Goal: Transaction & Acquisition: Purchase product/service

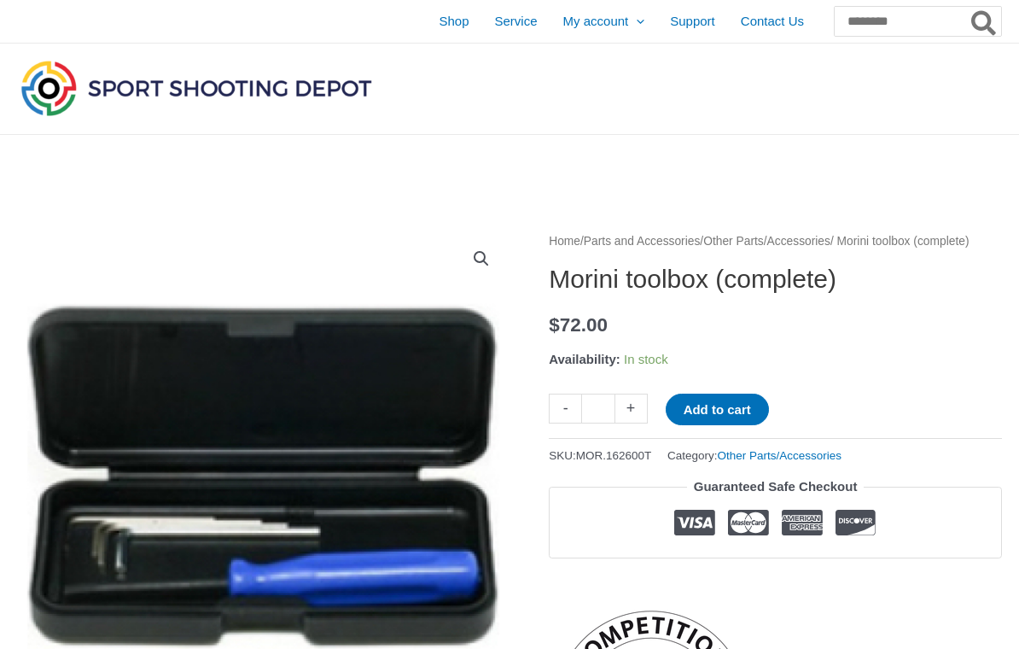
click at [317, 79] on img at bounding box center [196, 87] width 359 height 63
click at [261, 76] on img at bounding box center [196, 87] width 359 height 63
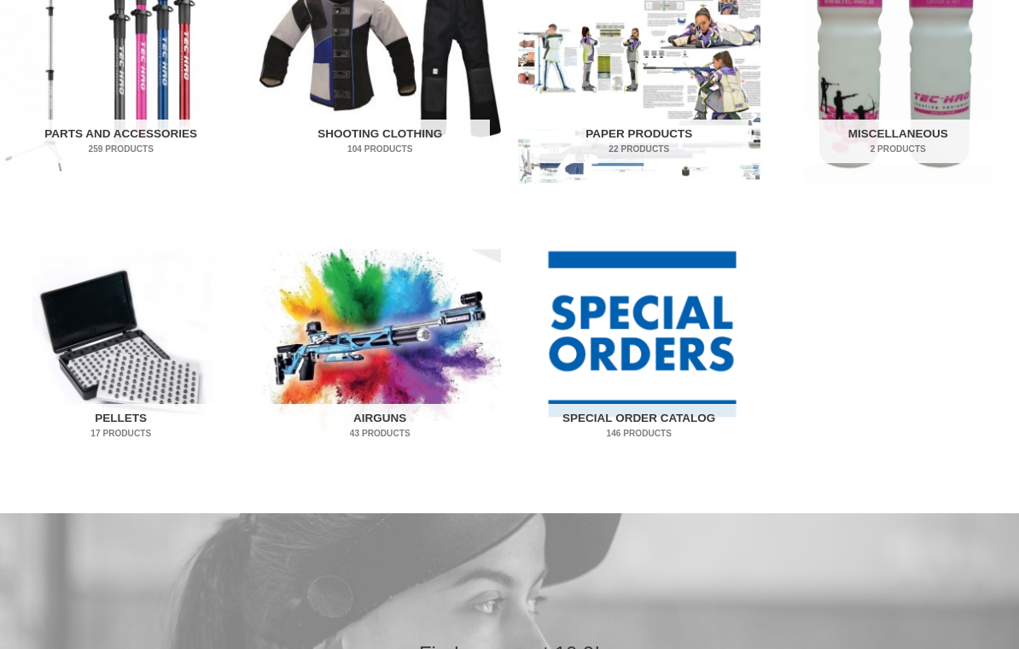
scroll to position [977, 0]
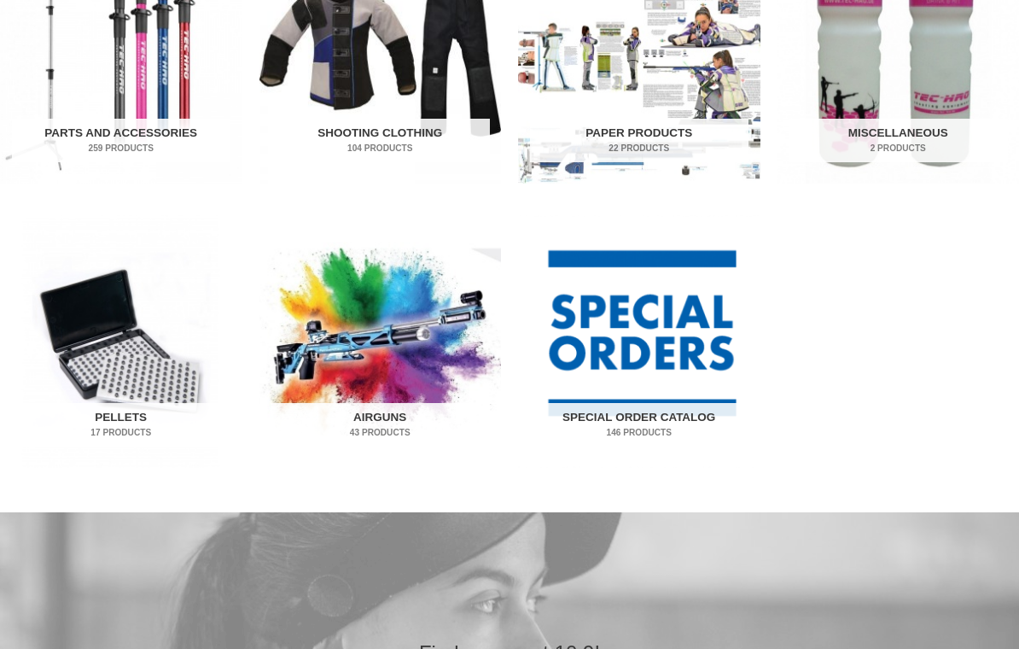
click at [651, 388] on img "Visit product category Special Order Catalog" at bounding box center [639, 342] width 242 height 253
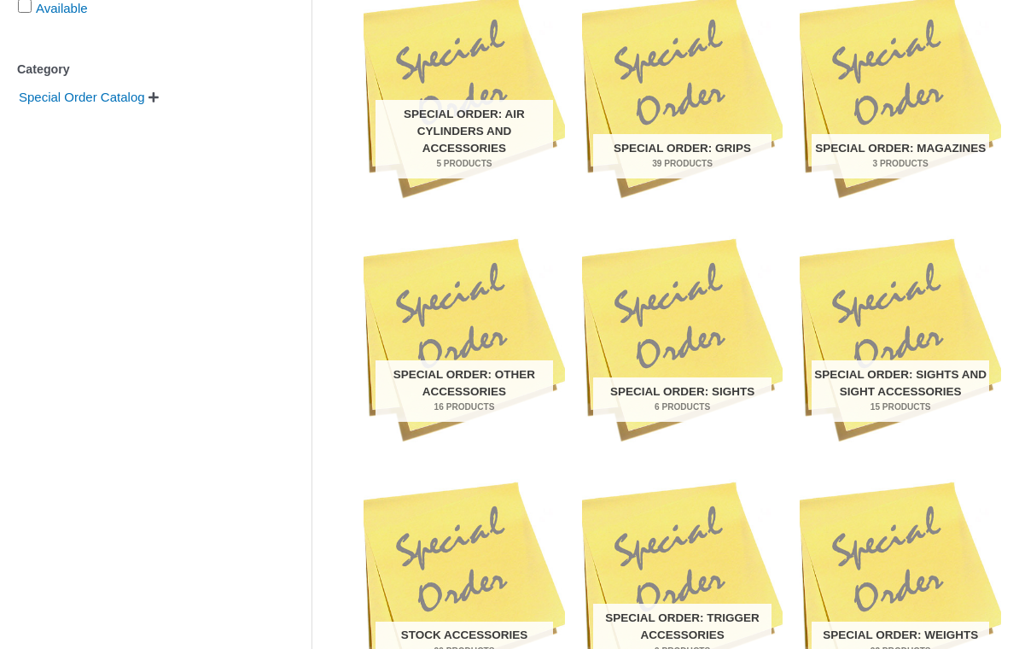
scroll to position [547, 0]
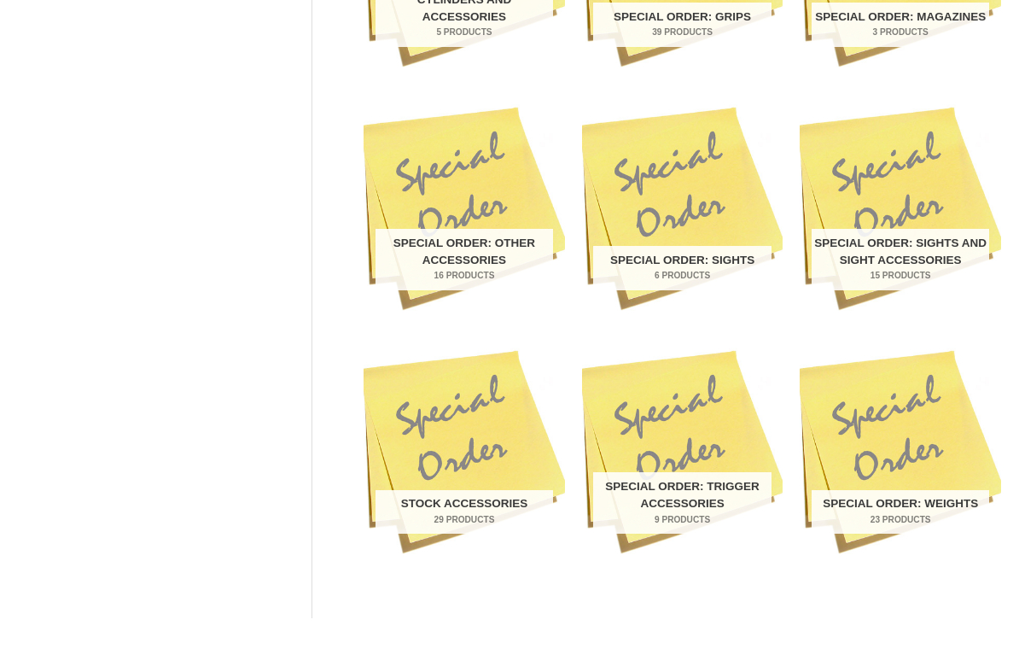
click at [733, 493] on h2 "Special Order: Trigger Accessories 9 Products" at bounding box center [682, 502] width 178 height 61
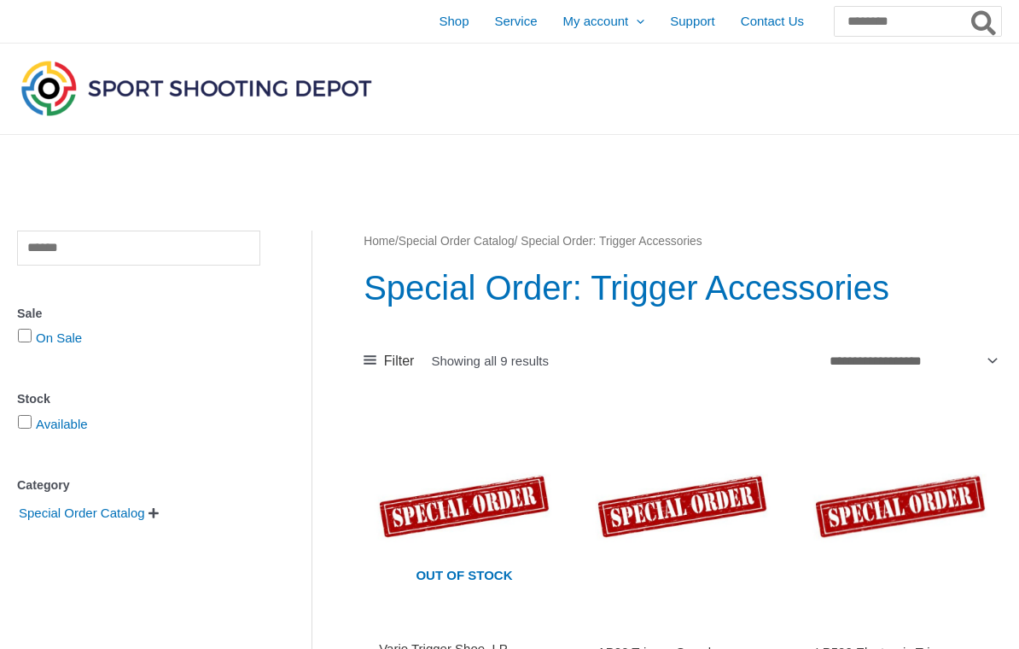
click at [439, 22] on span "Shop" at bounding box center [454, 21] width 30 height 43
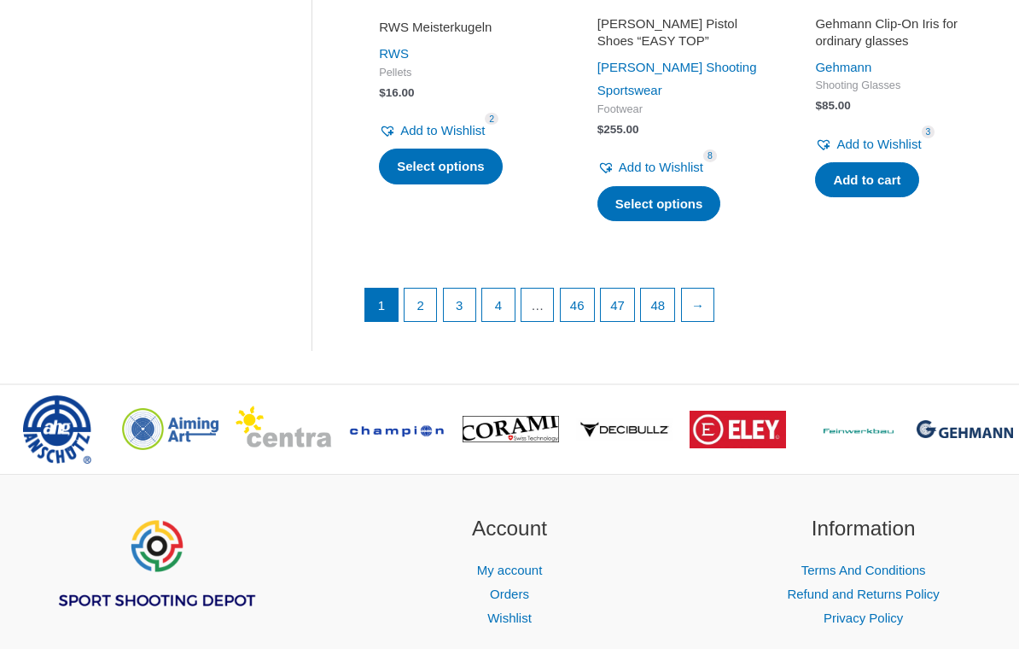
scroll to position [2511, 0]
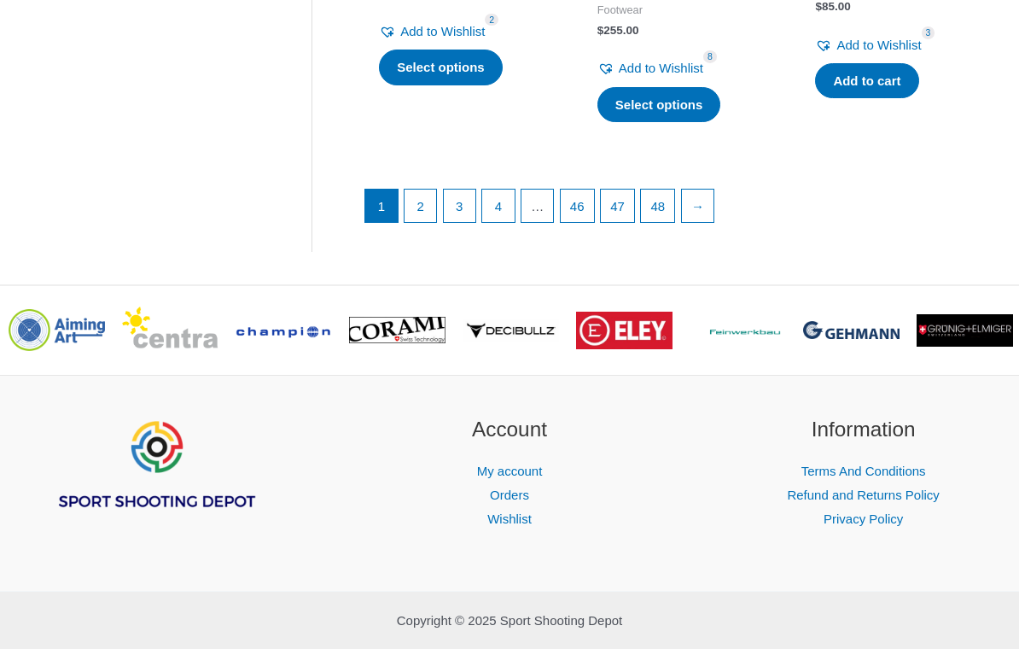
click at [715, 198] on link "→" at bounding box center [698, 206] width 32 height 32
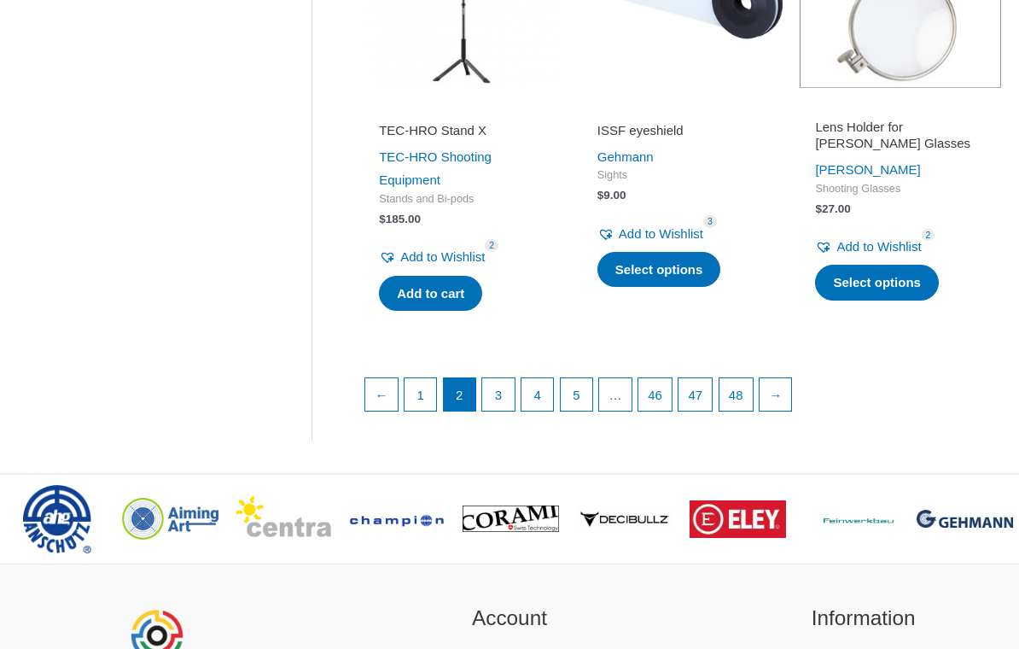
scroll to position [2348, 0]
click at [790, 379] on link "→" at bounding box center [776, 395] width 32 height 32
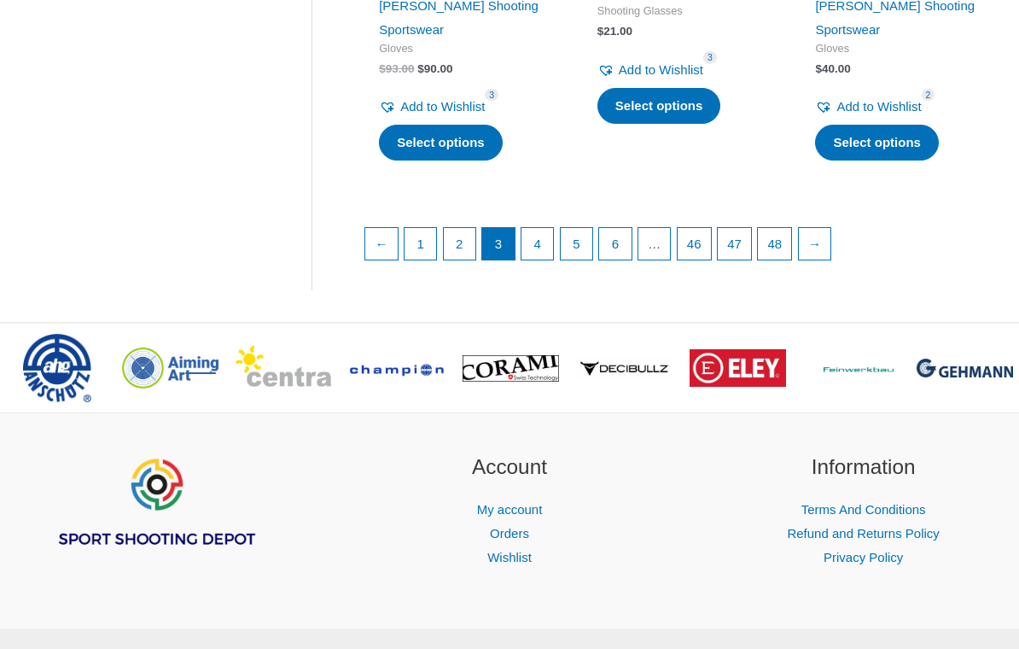
scroll to position [2602, 0]
click at [821, 228] on link "→" at bounding box center [815, 244] width 32 height 32
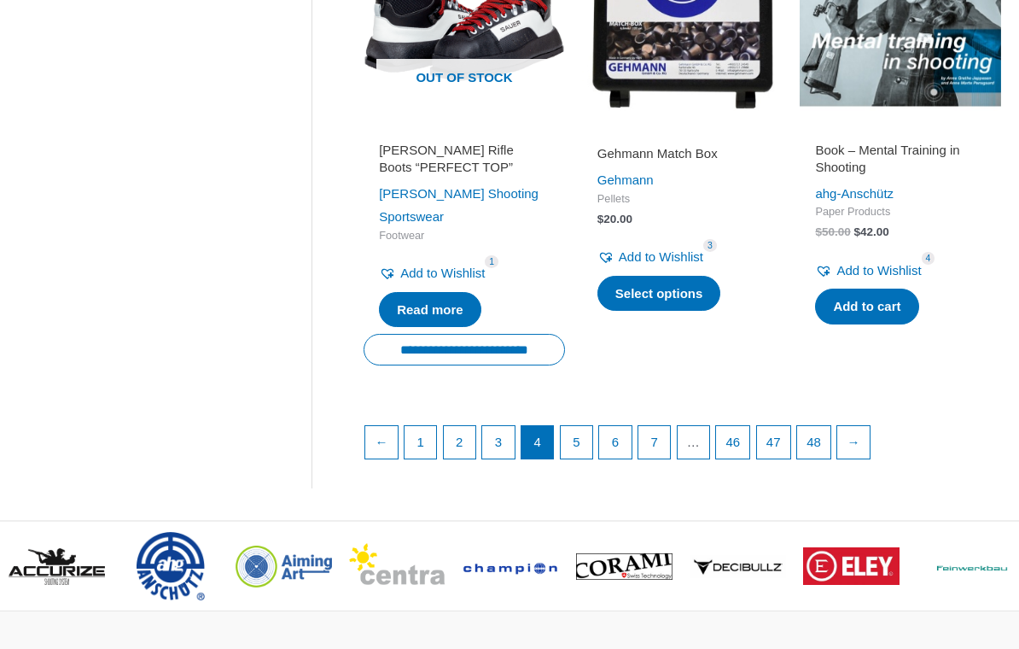
scroll to position [2428, 0]
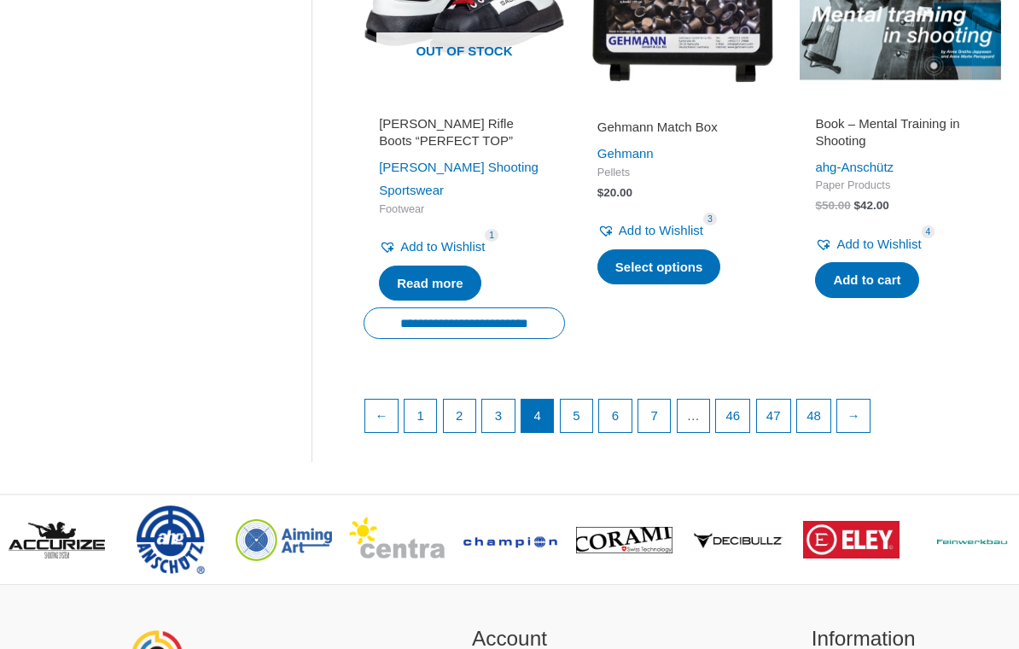
click at [870, 422] on link "→" at bounding box center [854, 416] width 32 height 32
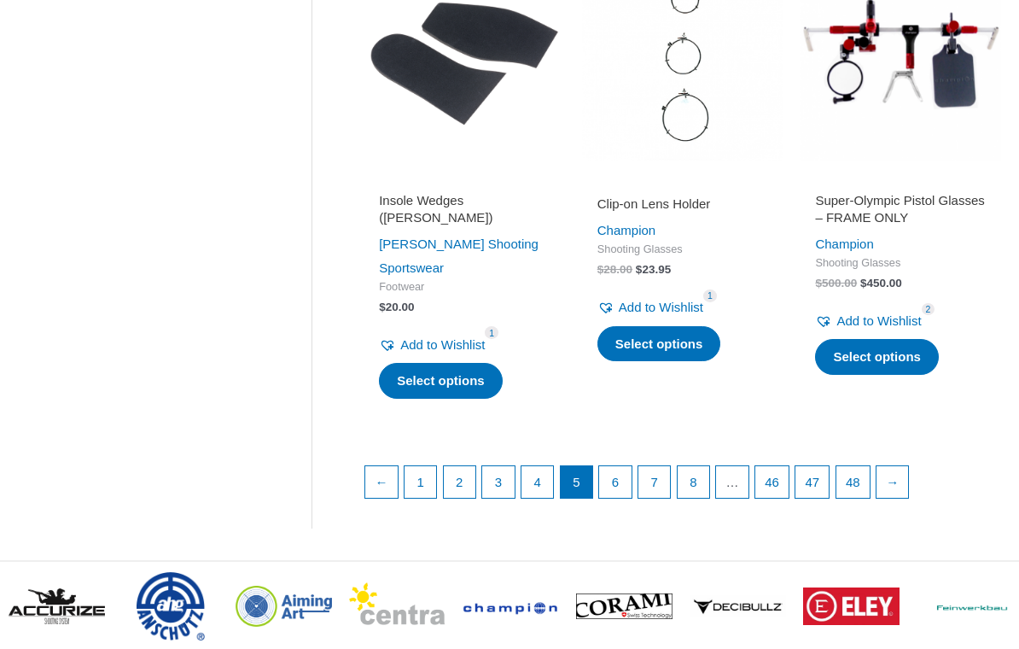
scroll to position [2393, 0]
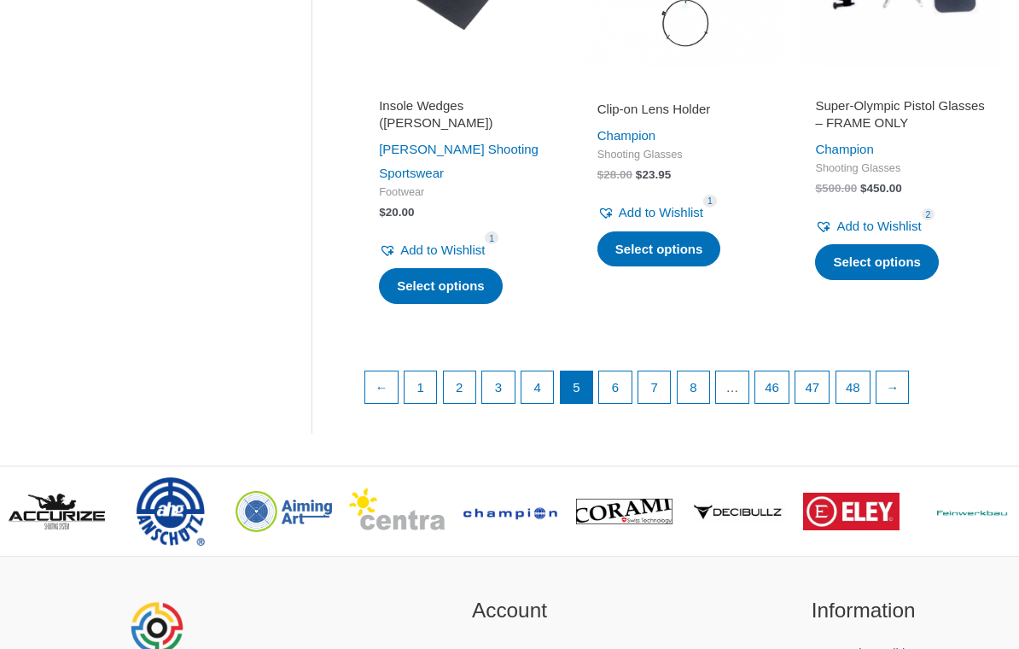
click at [909, 371] on link "→" at bounding box center [893, 387] width 32 height 32
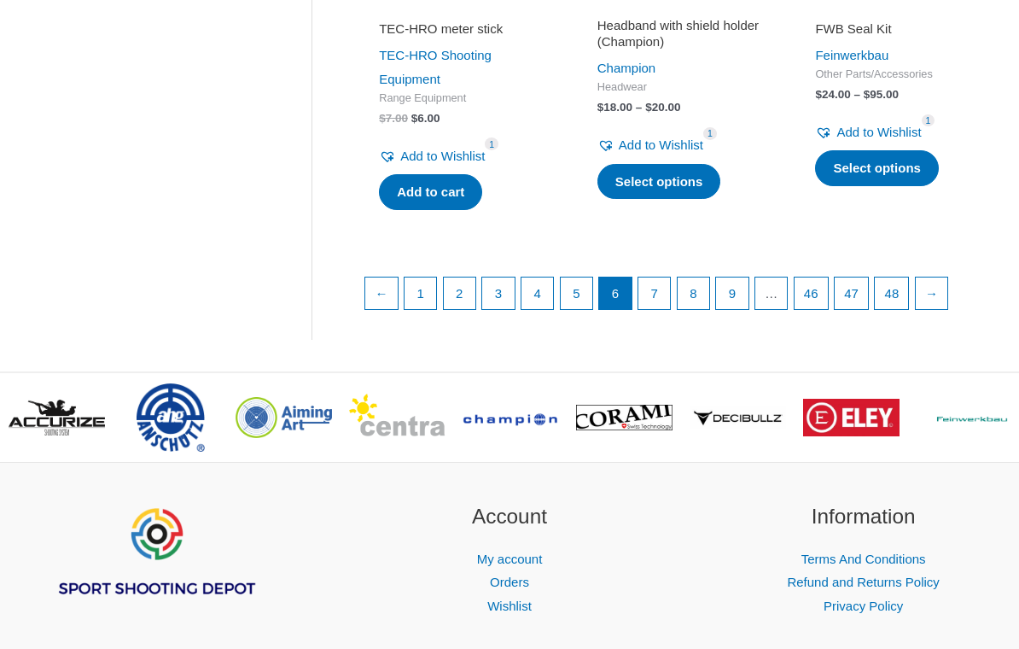
scroll to position [2589, 0]
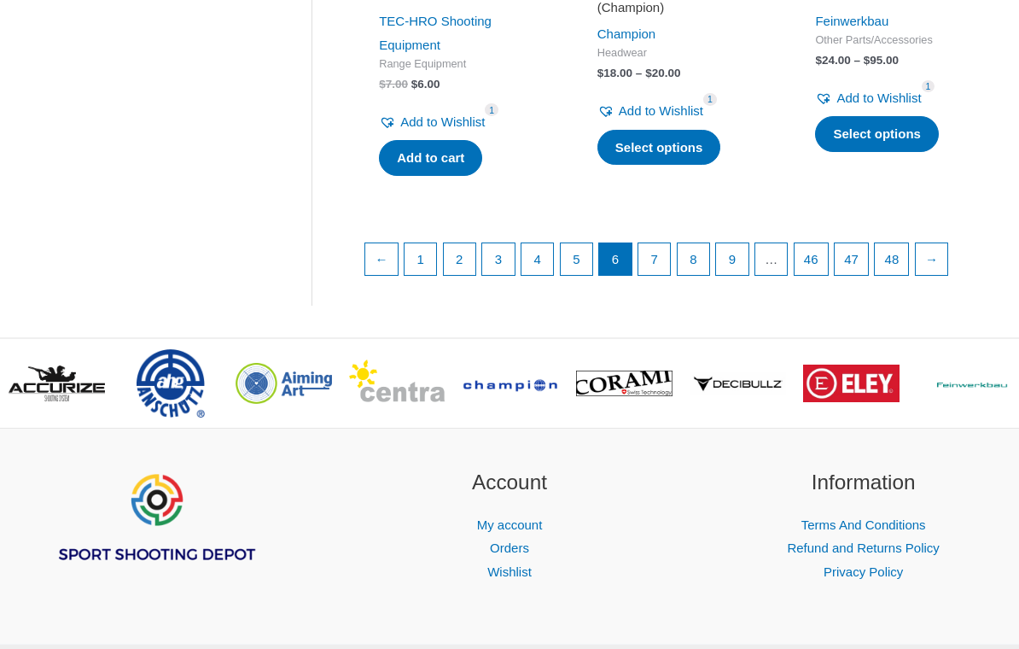
click at [949, 244] on link "→" at bounding box center [932, 260] width 32 height 32
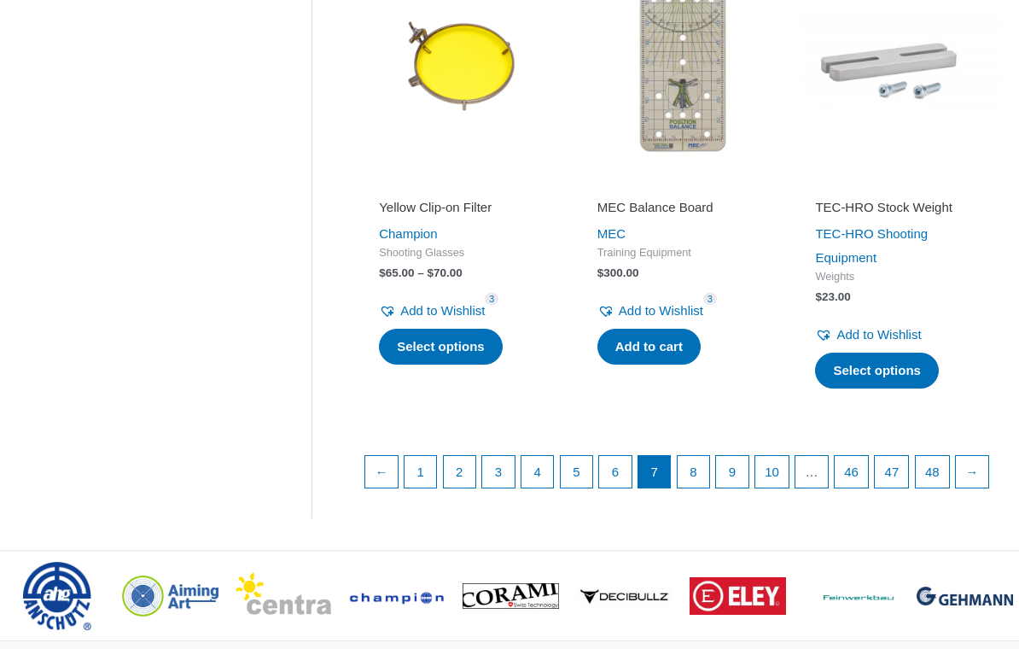
scroll to position [2338, 0]
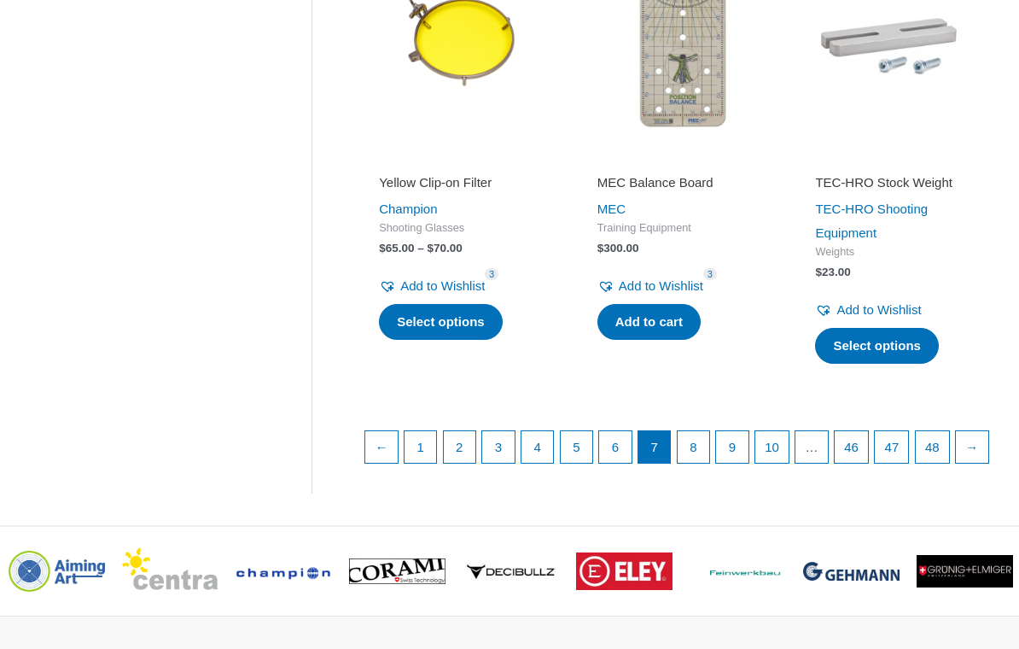
click at [698, 431] on link "8" at bounding box center [694, 447] width 32 height 32
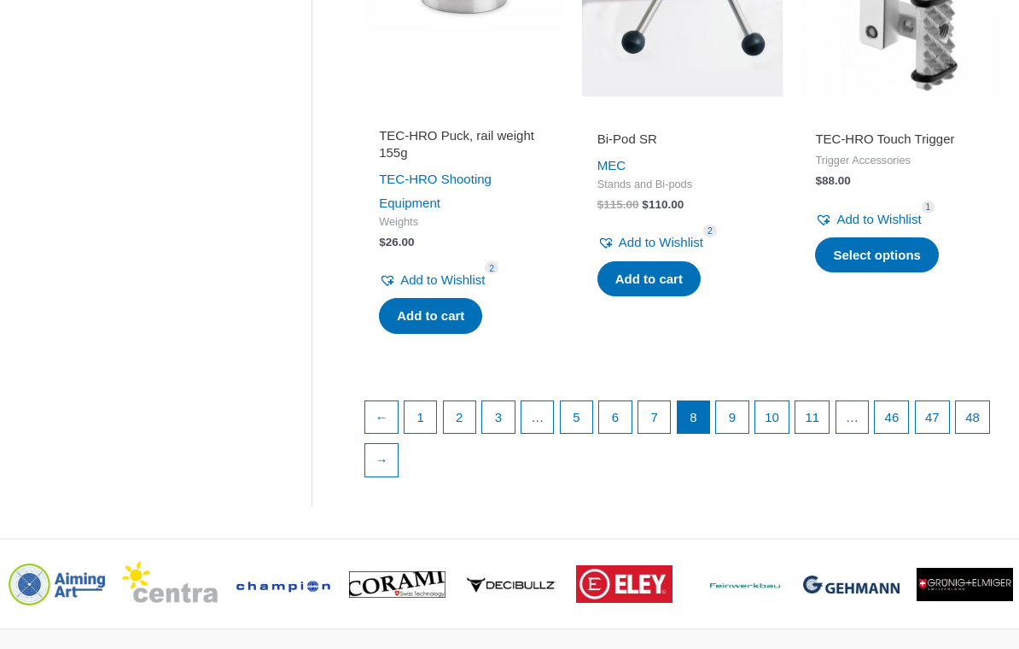
scroll to position [2488, 0]
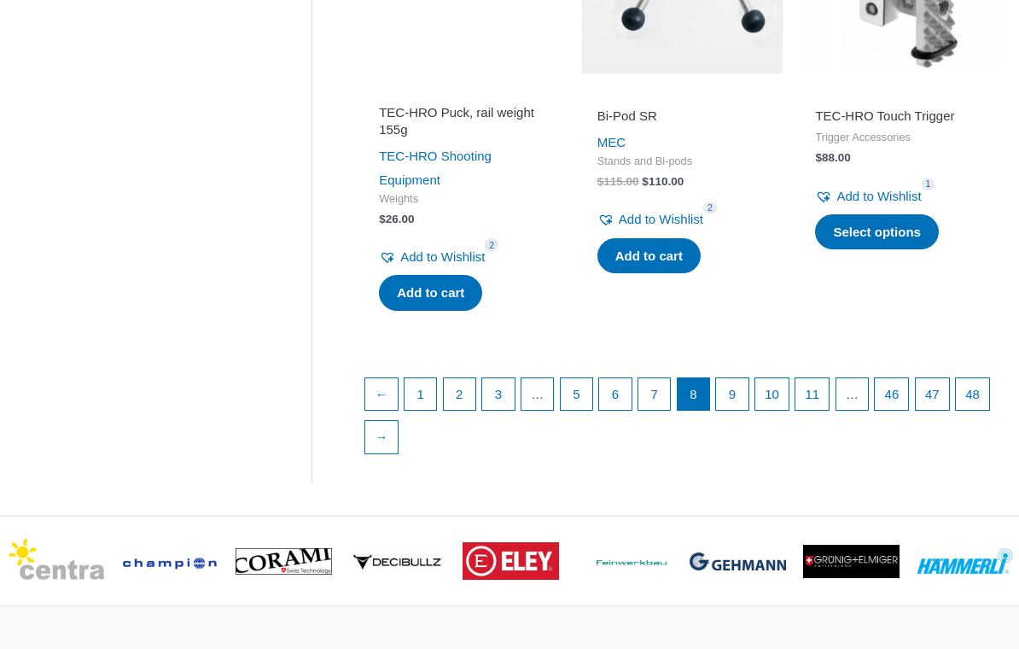
click at [743, 378] on link "9" at bounding box center [732, 394] width 32 height 32
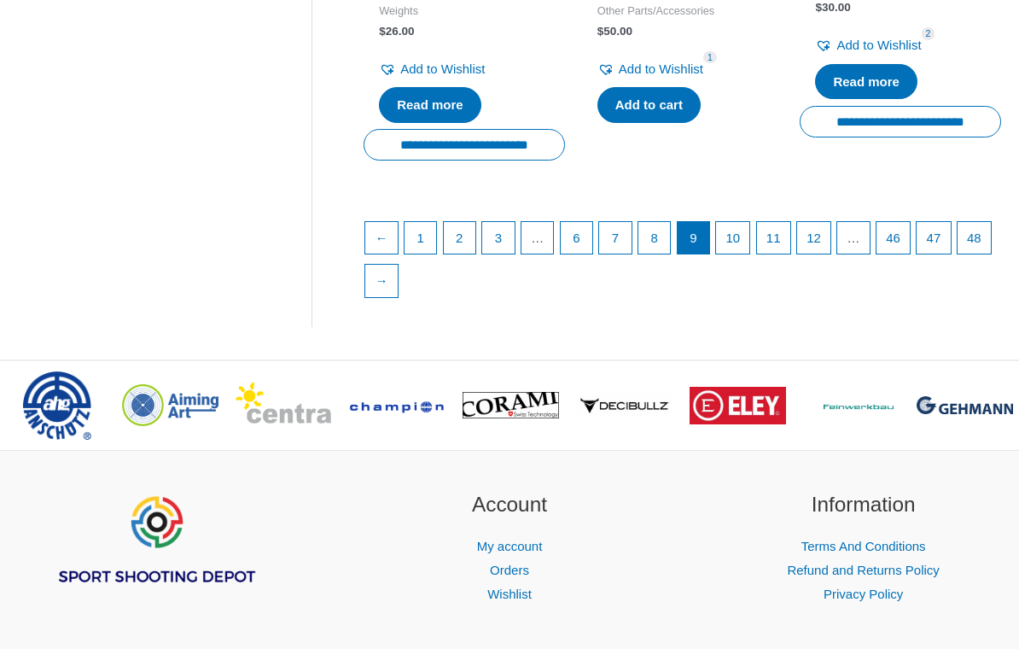
scroll to position [2654, 0]
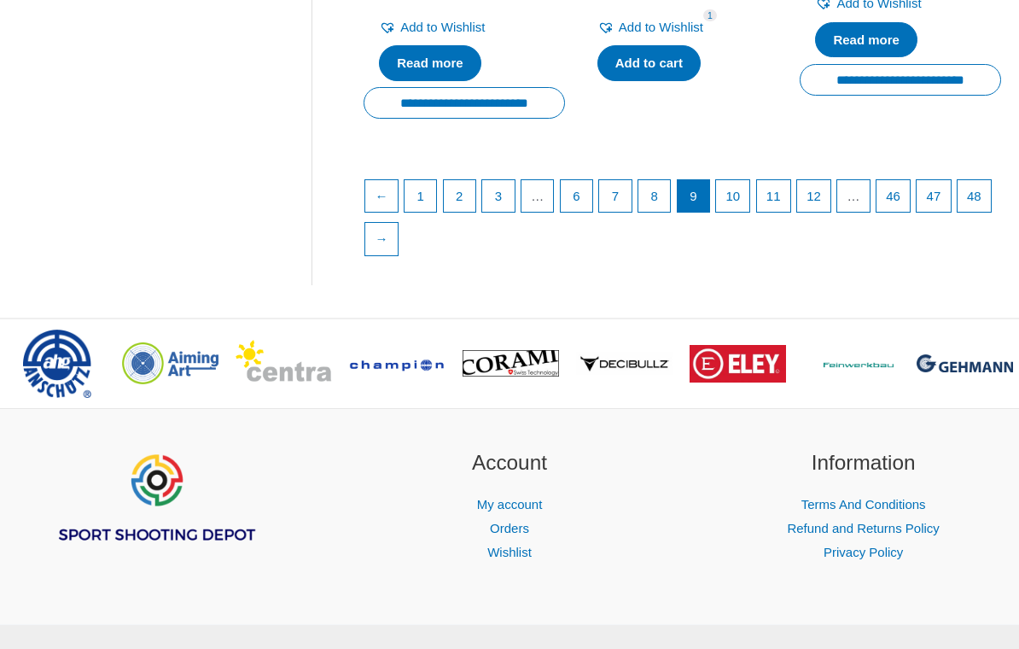
click at [750, 181] on link "10" at bounding box center [732, 197] width 33 height 32
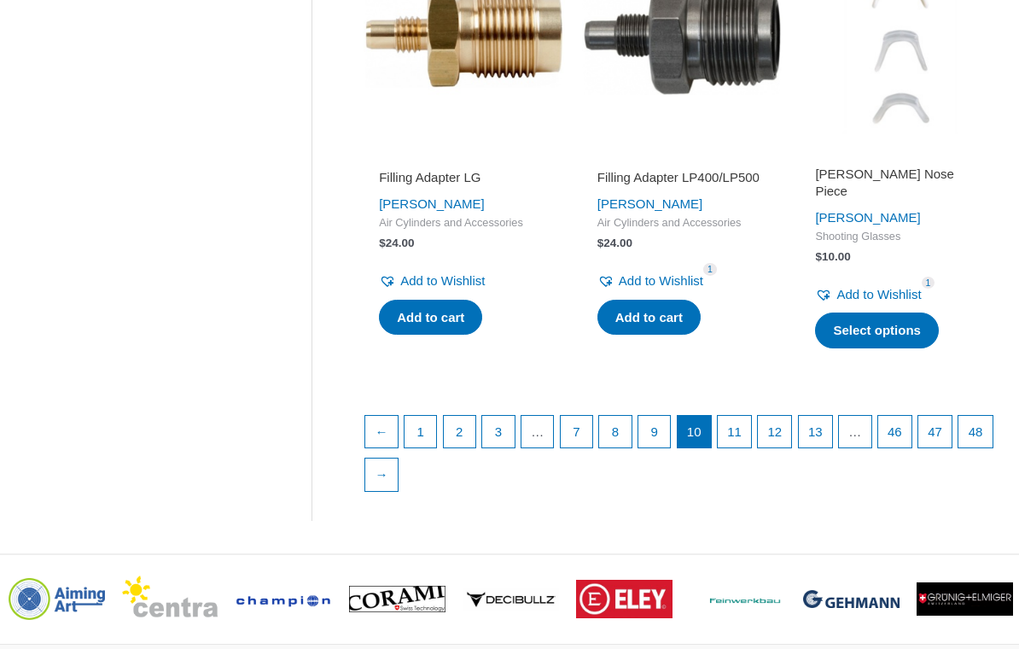
scroll to position [2388, 0]
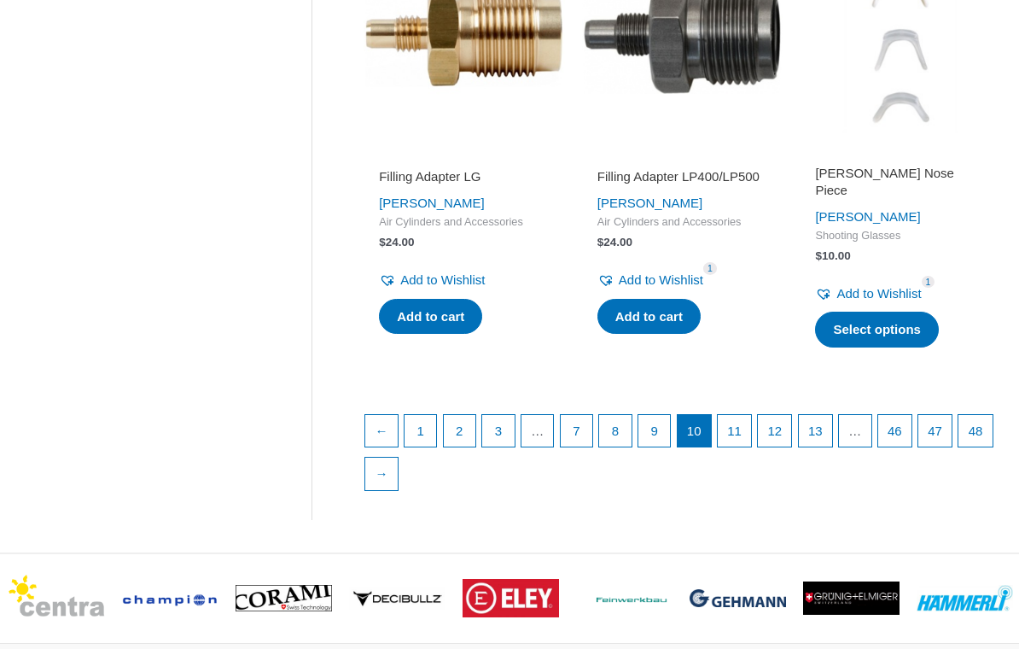
click at [747, 416] on link "11" at bounding box center [734, 432] width 33 height 32
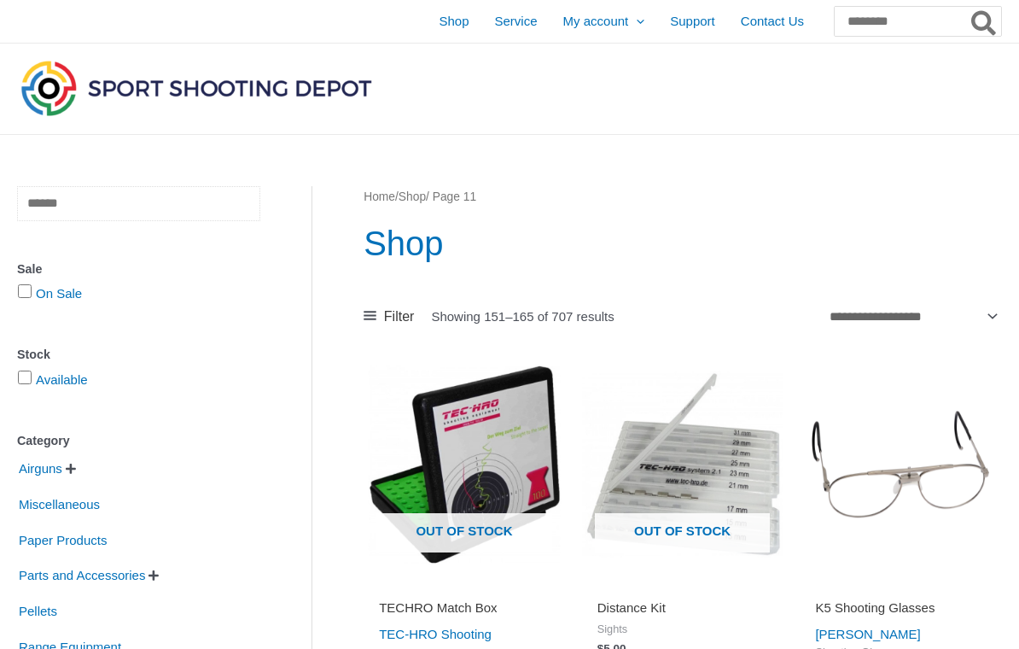
click at [178, 200] on input "text" at bounding box center [138, 203] width 243 height 35
type input "*****"
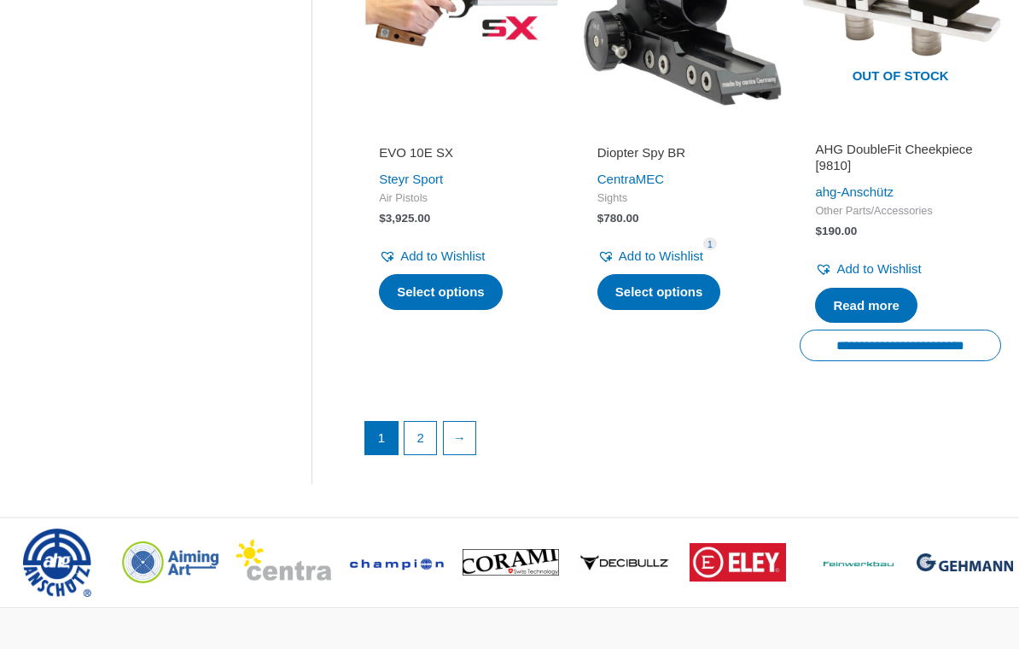
scroll to position [2462, 0]
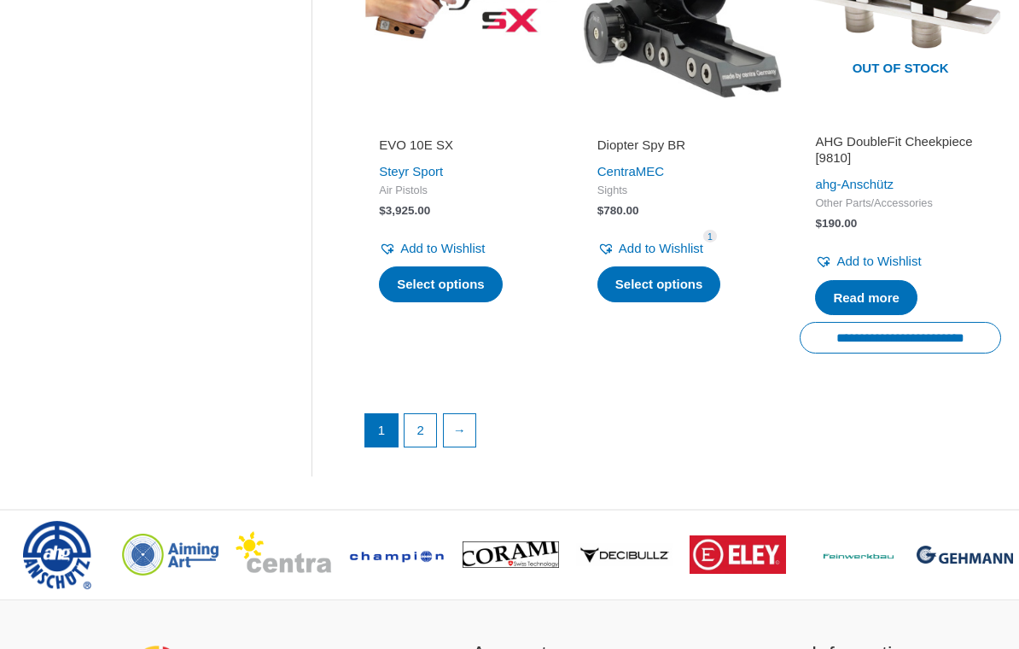
click at [476, 419] on link "→" at bounding box center [460, 431] width 32 height 32
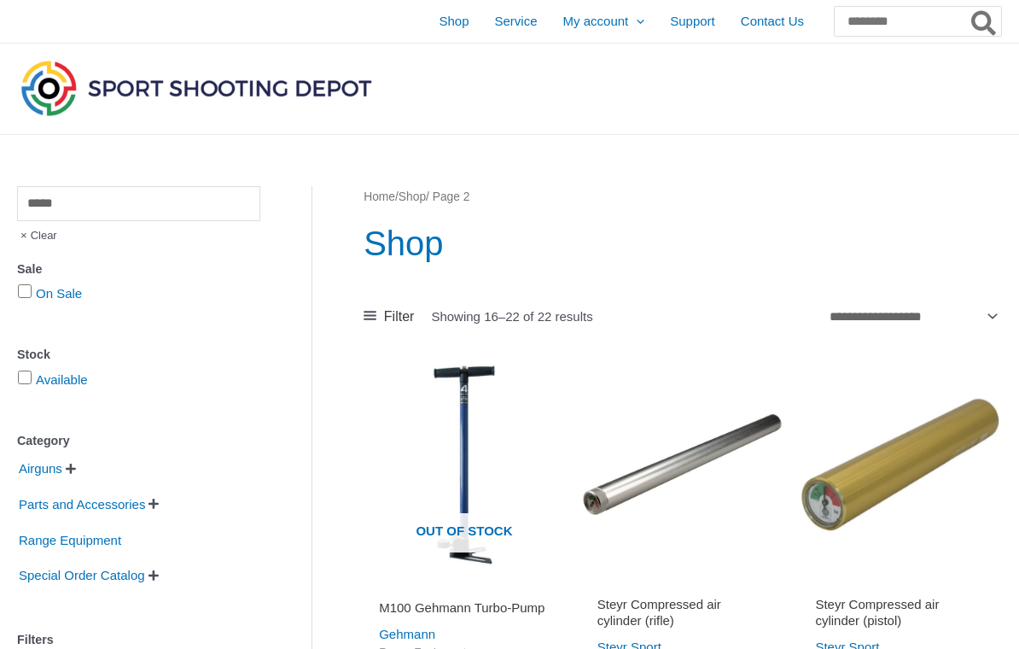
click at [439, 15] on span "Shop" at bounding box center [454, 21] width 30 height 43
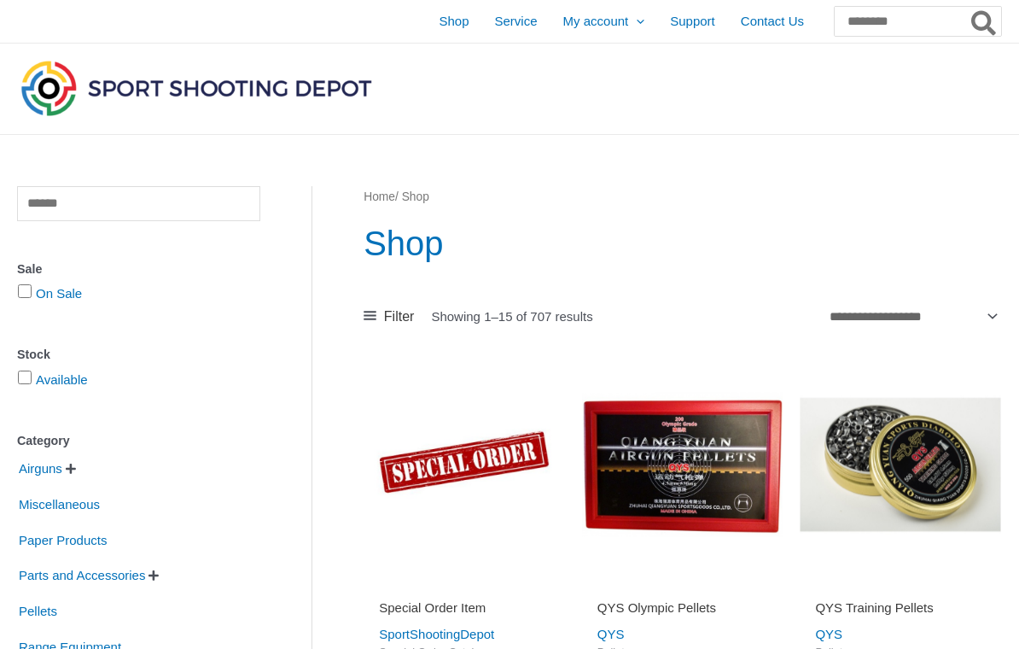
click at [439, 15] on span "Shop" at bounding box center [454, 21] width 30 height 43
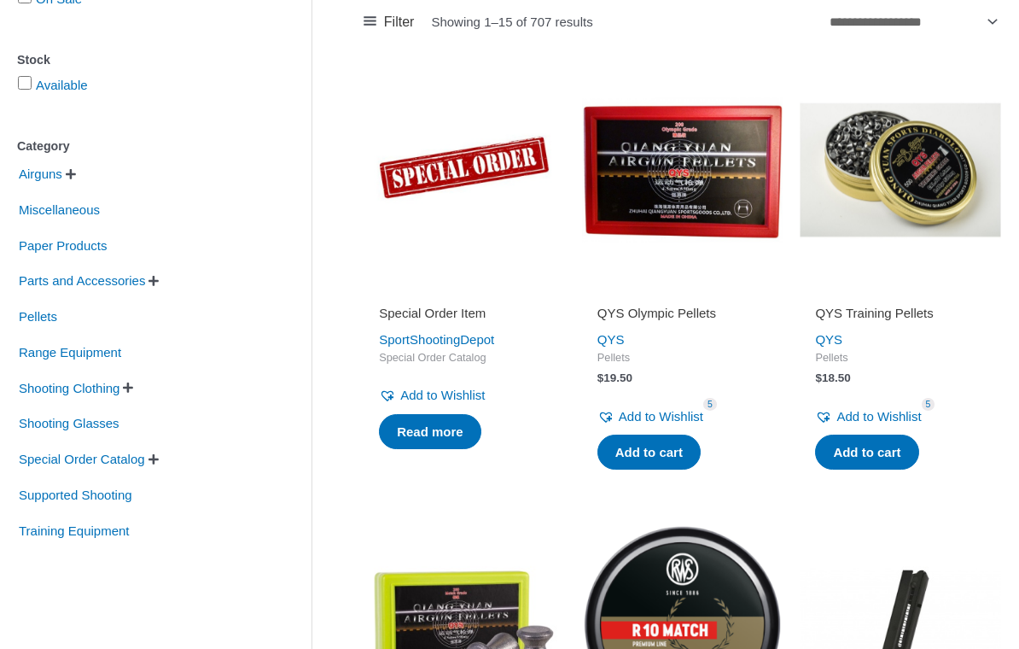
scroll to position [295, 0]
click at [129, 531] on span "Training Equipment" at bounding box center [74, 531] width 114 height 29
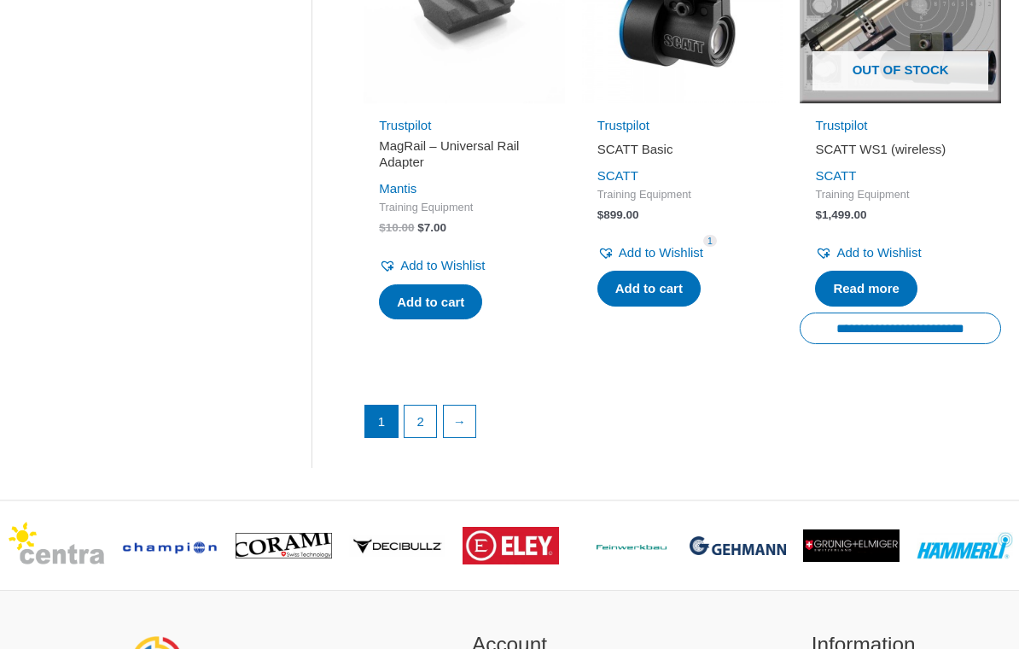
scroll to position [2388, 0]
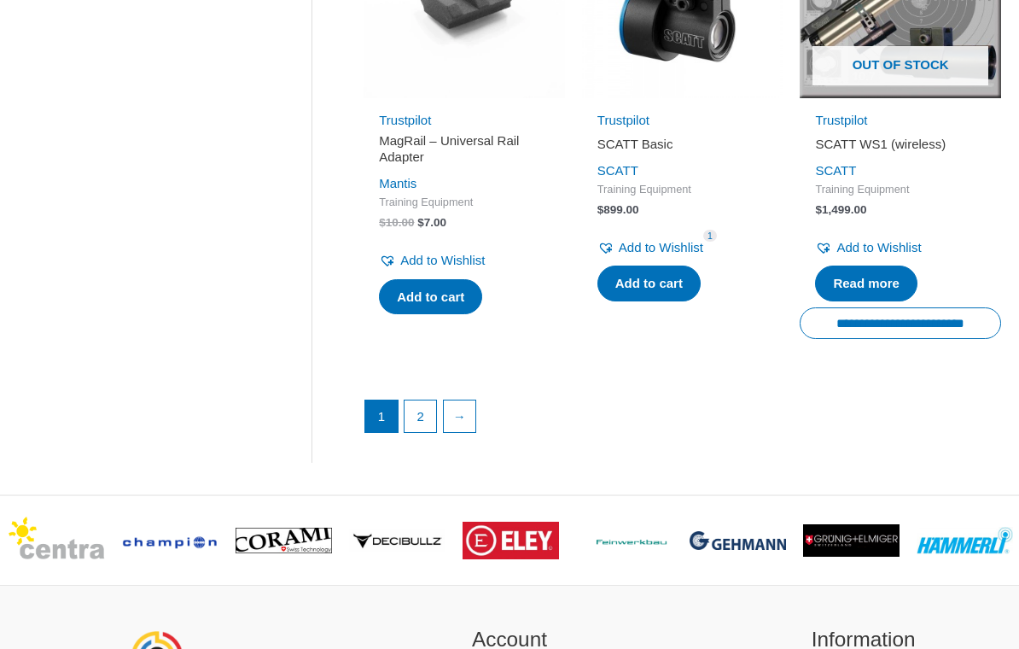
click at [469, 419] on link "→" at bounding box center [460, 416] width 32 height 32
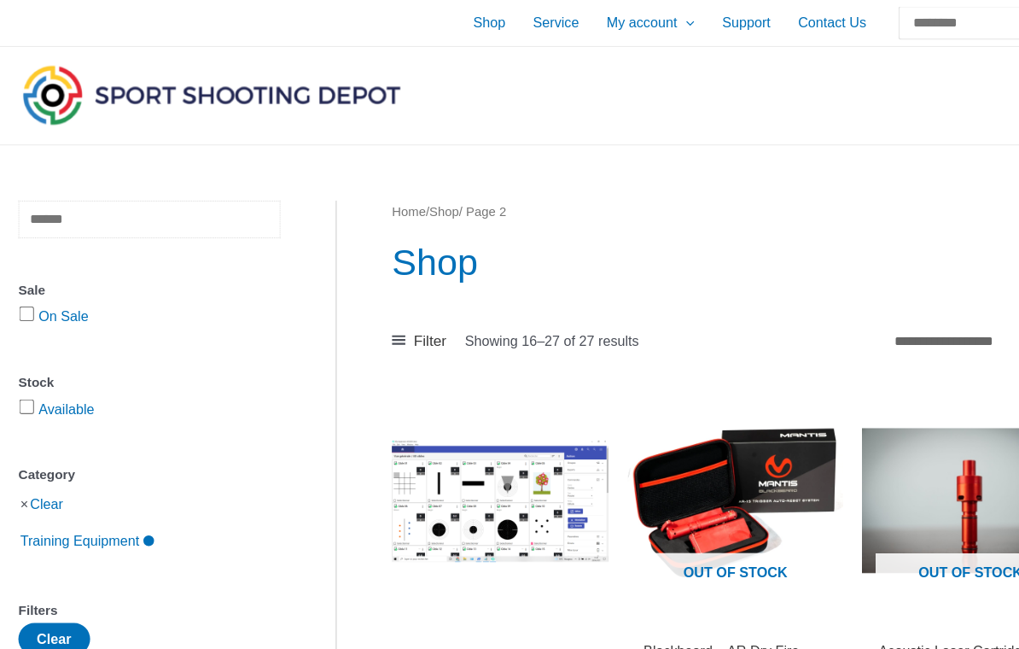
click at [61, 196] on input "text" at bounding box center [138, 203] width 243 height 35
type input "****"
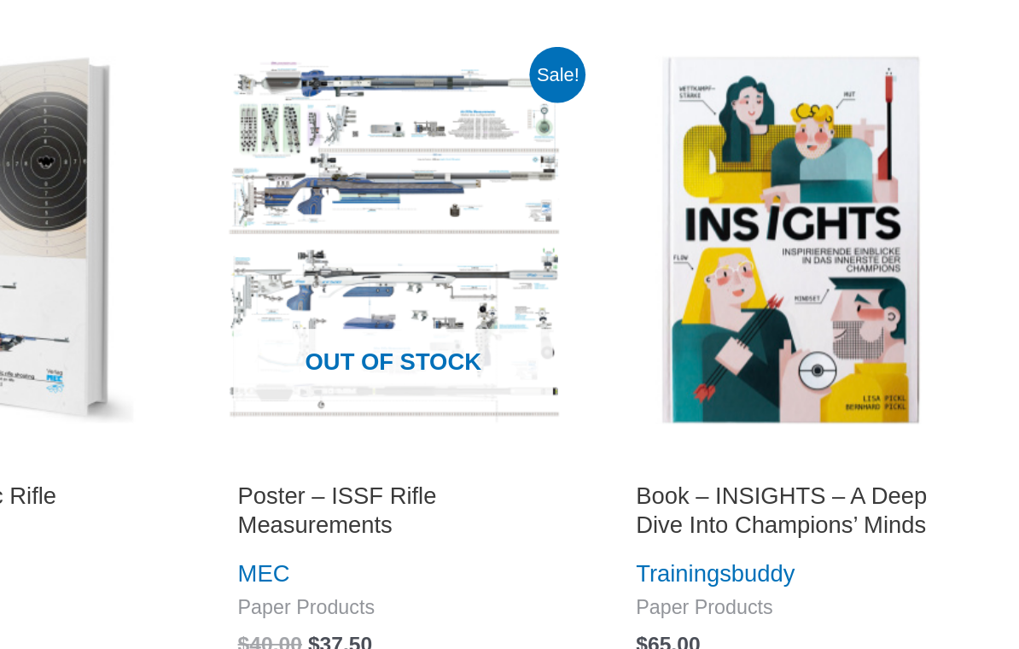
scroll to position [1673, 0]
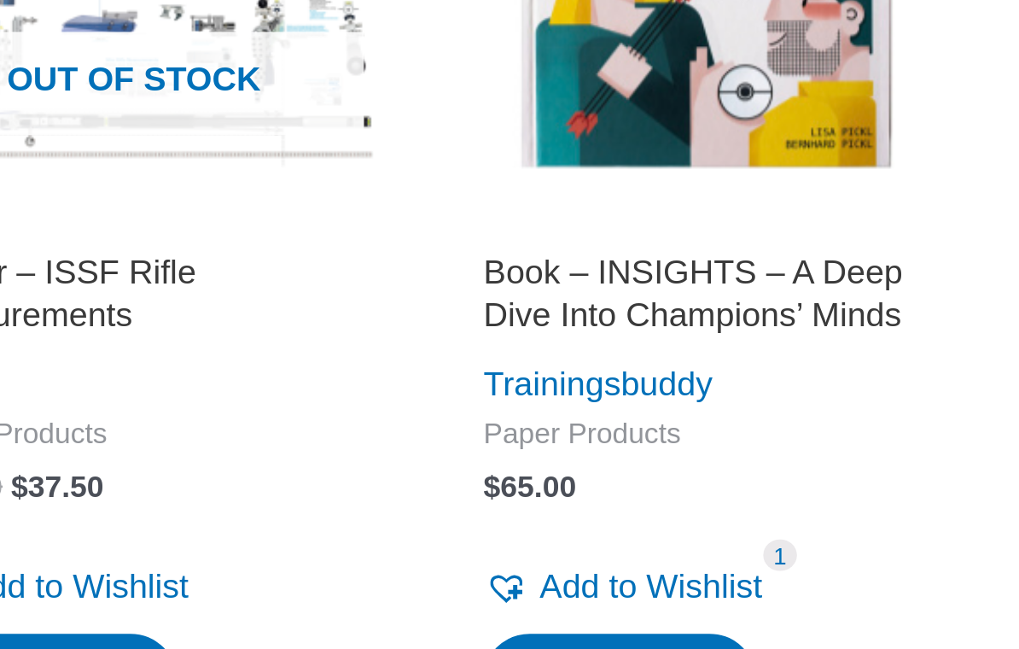
click at [815, 363] on h2 "Book – INSIGHTS – A Deep Dive Into Champions’ Minds" at bounding box center [900, 379] width 171 height 33
